Goal: Find specific page/section: Find specific page/section

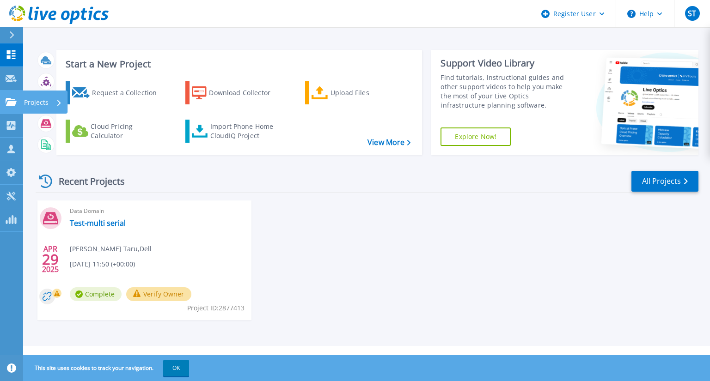
click at [6, 106] on icon at bounding box center [11, 102] width 11 height 8
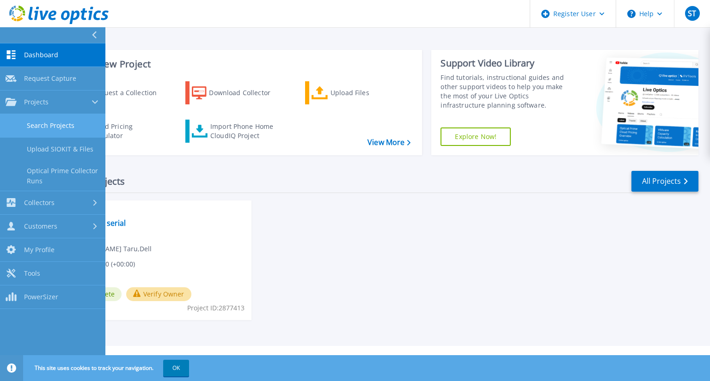
click at [27, 116] on link "Search Projects" at bounding box center [52, 126] width 105 height 24
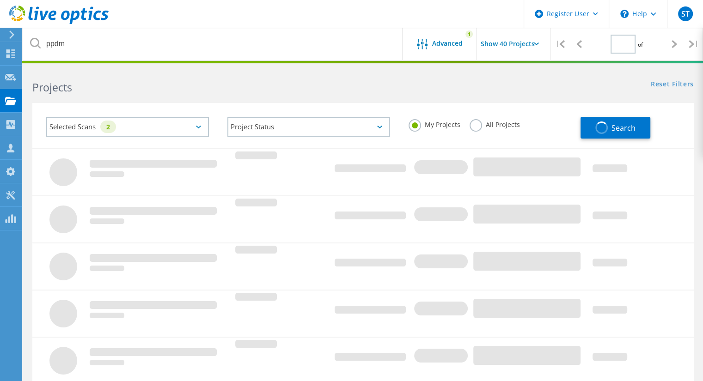
type input "1"
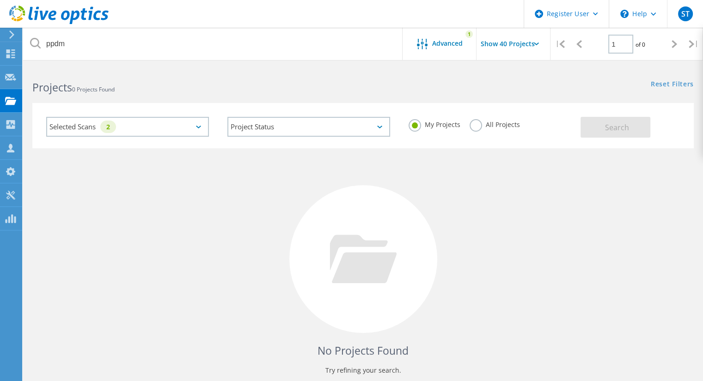
click at [474, 123] on label "All Projects" at bounding box center [495, 123] width 50 height 9
click at [0, 0] on input "All Projects" at bounding box center [0, 0] width 0 height 0
click at [619, 128] on span "Search" at bounding box center [617, 127] width 24 height 10
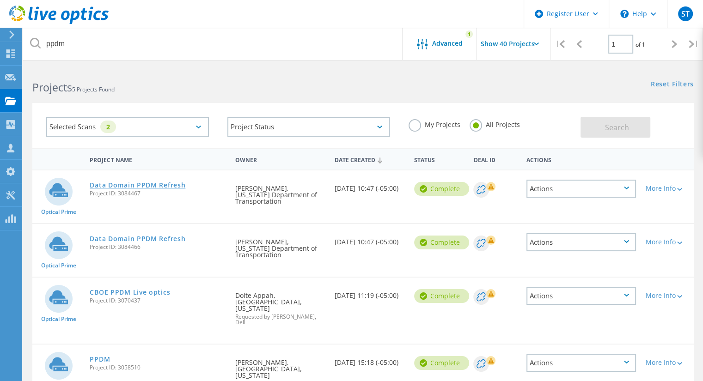
click at [114, 188] on link "Data Domain PPDM Refresh" at bounding box center [138, 185] width 96 height 6
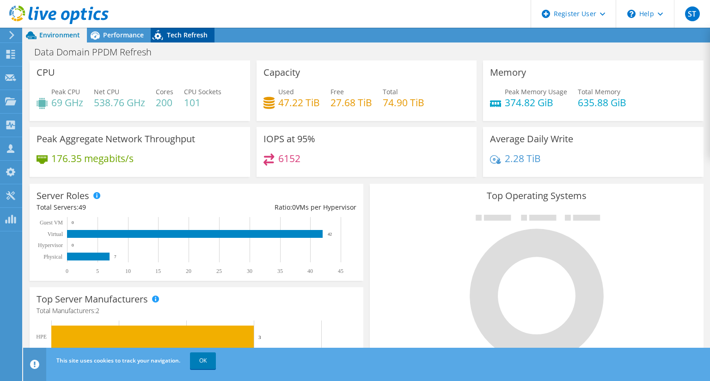
click at [179, 35] on span "Tech Refresh" at bounding box center [187, 35] width 41 height 9
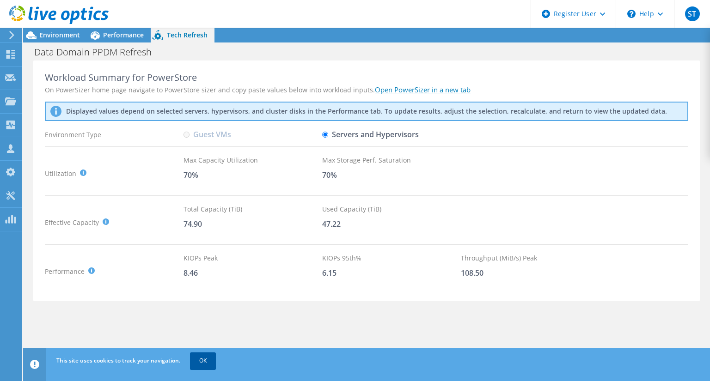
click at [200, 359] on link "OK" at bounding box center [203, 361] width 26 height 17
